Goal: Task Accomplishment & Management: Manage account settings

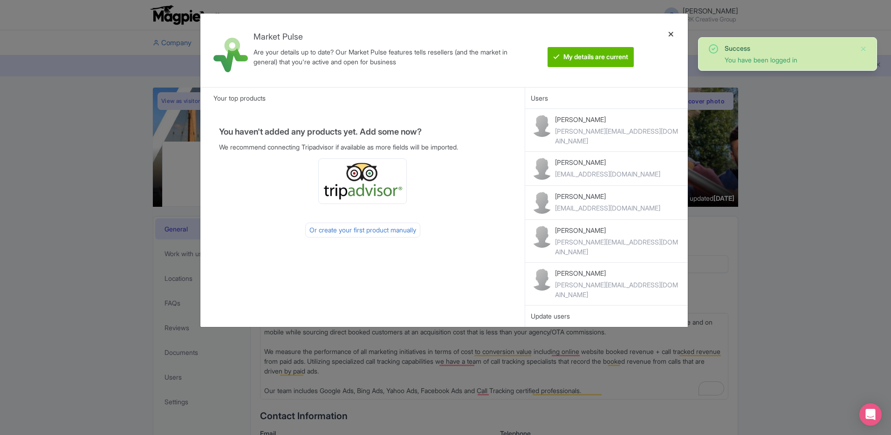
click at [670, 35] on div at bounding box center [671, 50] width 22 height 59
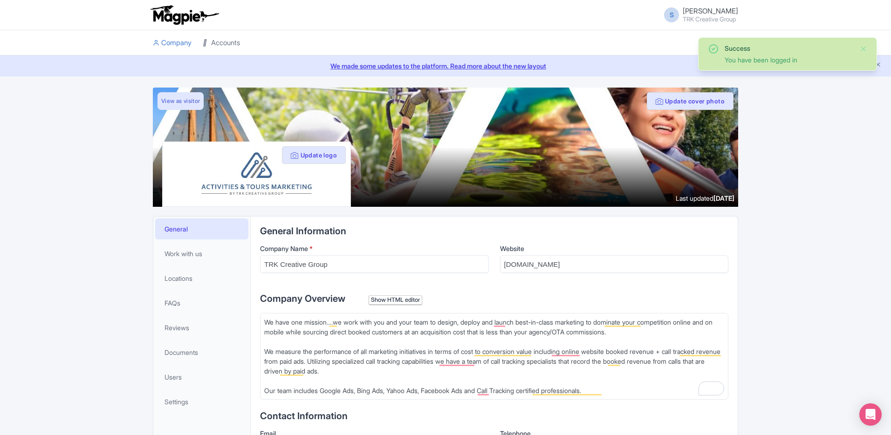
click at [217, 42] on link "Accounts" at bounding box center [221, 43] width 37 height 26
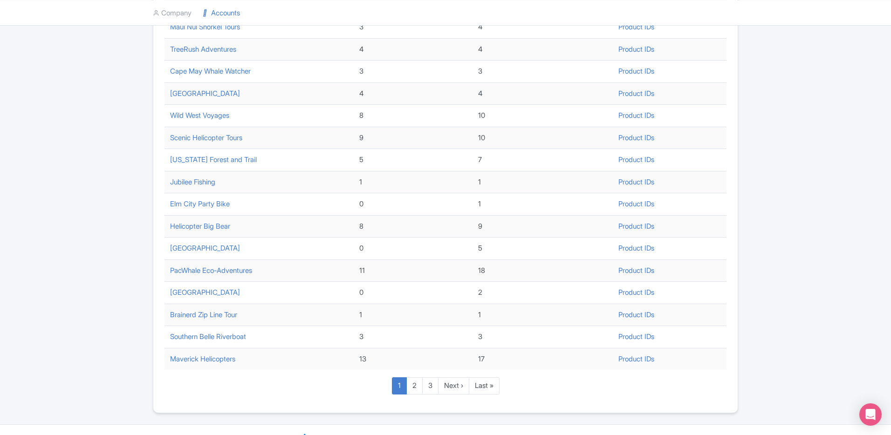
scroll to position [262, 0]
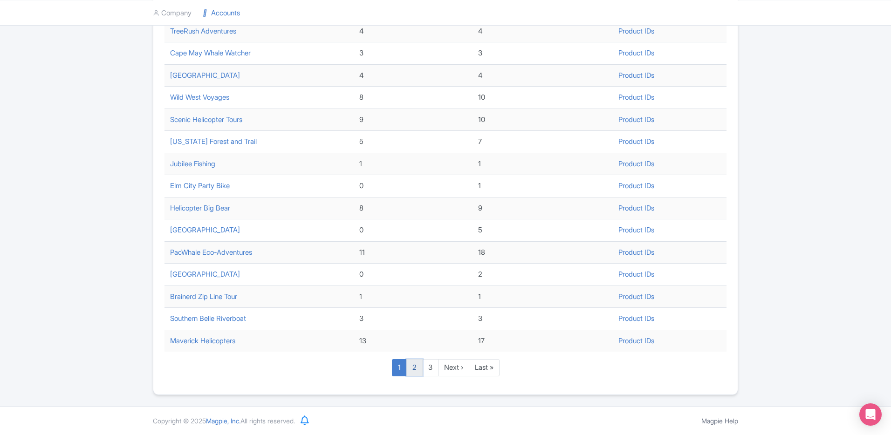
click at [414, 367] on link "2" at bounding box center [414, 367] width 16 height 17
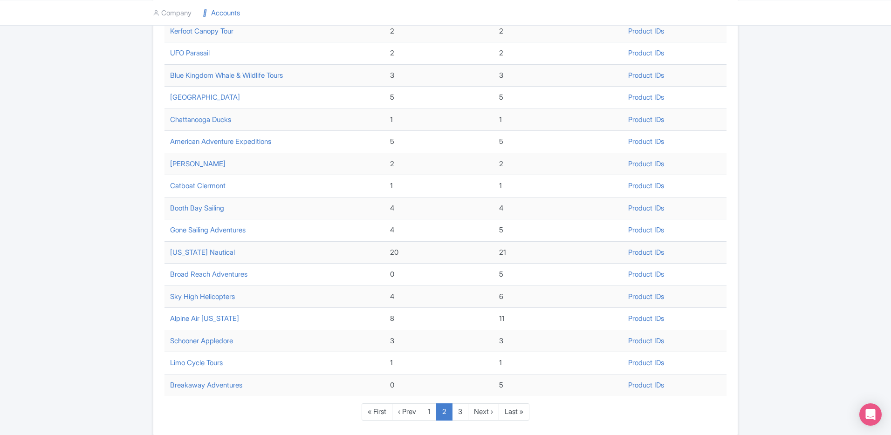
scroll to position [262, 0]
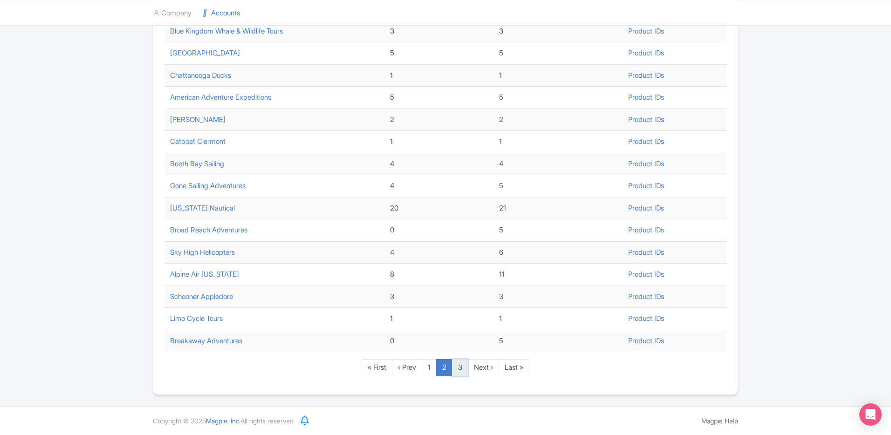
click at [464, 367] on link "3" at bounding box center [460, 367] width 16 height 17
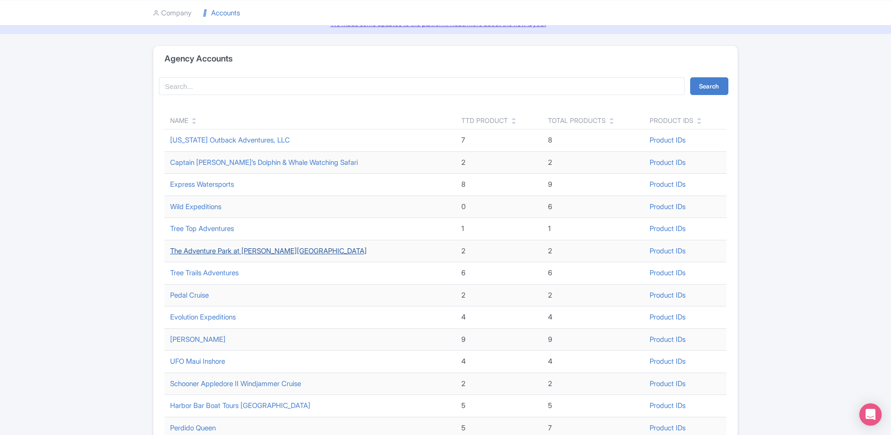
scroll to position [43, 0]
click at [275, 249] on link "The Adventure Park at [PERSON_NAME][GEOGRAPHIC_DATA]" at bounding box center [268, 250] width 197 height 9
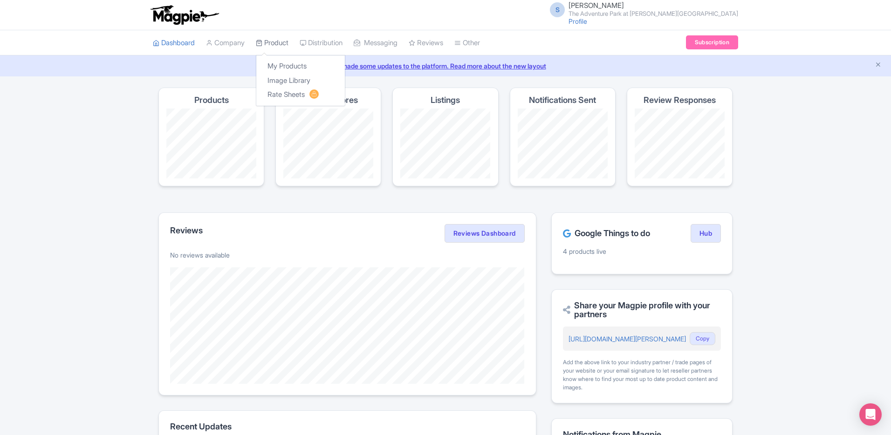
click at [269, 45] on link "Product" at bounding box center [272, 43] width 33 height 26
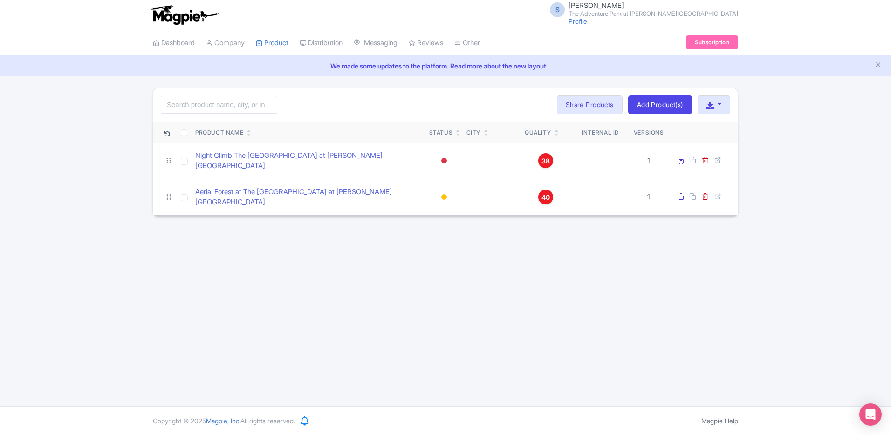
click at [0, 0] on link "My Products" at bounding box center [0, 0] width 0 height 0
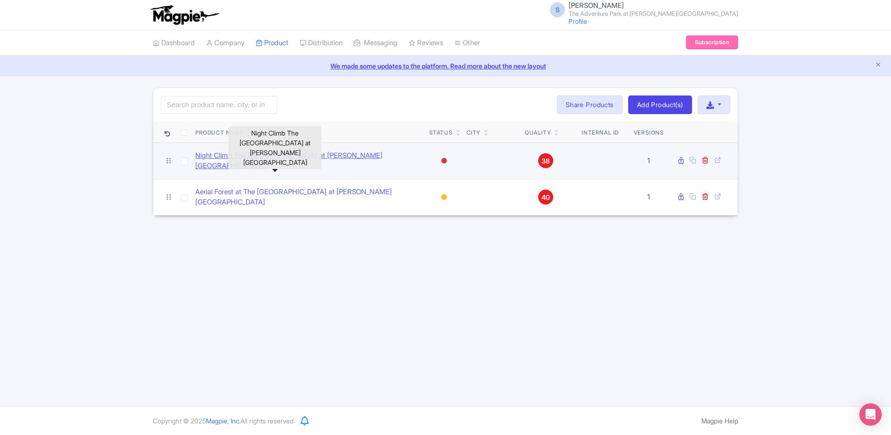
click at [290, 156] on link "Night Climb The [GEOGRAPHIC_DATA] at [PERSON_NAME][GEOGRAPHIC_DATA]" at bounding box center [308, 160] width 226 height 21
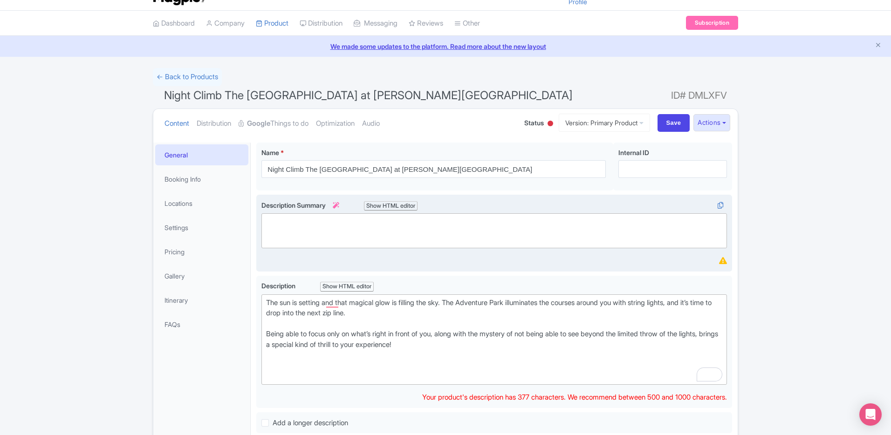
scroll to position [21, 0]
